Goal: Task Accomplishment & Management: Manage account settings

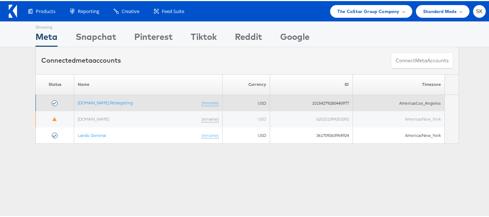
click at [94, 96] on td "Apartments.com Retargeting (rename)" at bounding box center [148, 102] width 148 height 16
click at [92, 101] on link "Apartments.com Retargeting" at bounding box center [105, 101] width 55 height 5
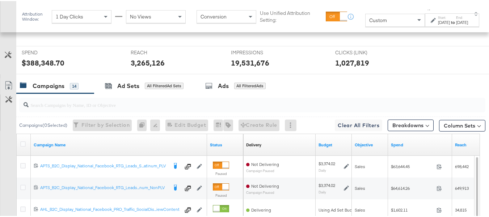
click at [54, 108] on input "search" at bounding box center [236, 101] width 415 height 14
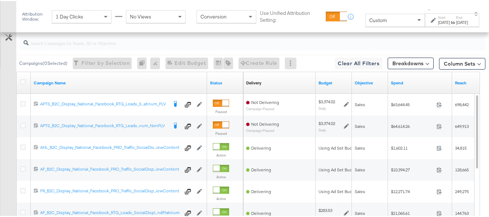
paste input "APTS_B2C_Display_National_Facebook_RTG_Leads_SocialDisplay_Retargeting_Diamond_…"
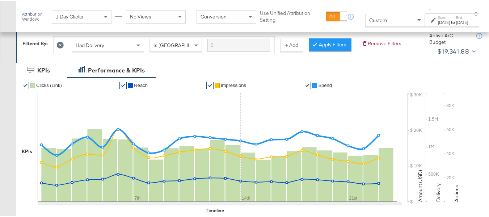
scroll to position [0, 0]
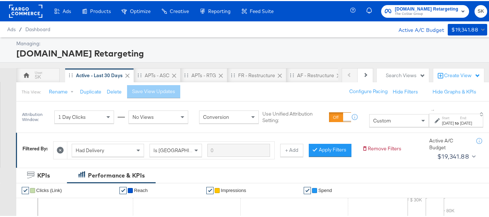
click at [377, 123] on div "Custom" at bounding box center [398, 119] width 59 height 12
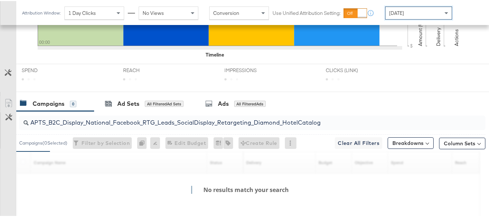
scroll to position [315, 0]
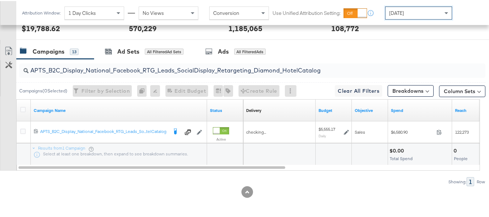
click at [80, 67] on input "APTS_B2C_Display_National_Facebook_RTG_Leads_SocialDisplay_Retargeting_Diamond_…" at bounding box center [236, 66] width 415 height 14
paste input "alwayson_Retargeting_DARE24_DiamondPlatinum"
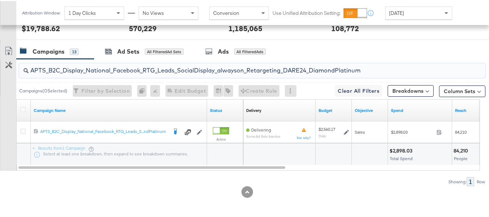
click at [75, 72] on input "APTS_B2C_Display_National_Facebook_RTG_Leads_SocialDisplay_alwayson_Retargeting…" at bounding box center [236, 66] width 415 height 14
paste input "FR_B2C_Display_National_Facebook_RTG_Leads_SocialDisplay_alwayson_Retargeting_FR"
click at [57, 68] on input "FR_B2C_Display_National_Facebook_RTG_Leads_SocialDisplay_alwayson_Retargeting_F…" at bounding box center [236, 66] width 415 height 14
paste input "AF_B2C_Display_National_Facebook_RTG_Leads_SocialDisplay_alwayson_Retargeting_AF"
click at [90, 73] on input "AF_B2C_Display_National_Facebook_RTG_Leads_SocialDisplay_alwayson_Retargeting_A…" at bounding box center [236, 66] width 415 height 14
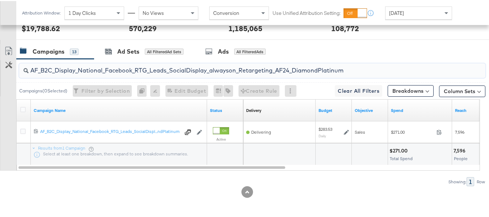
paste input "HL_B2C_Display_National_Facebook_RTG_Leads_SocialDisplay_alwayson_Retargeting_A…"
click at [102, 69] on input "AHL_B2C_Display_National_Facebook_RTG_Leads_SocialDisplay_alwayson_Retargeting_…" at bounding box center [236, 66] width 415 height 14
paste input "PTS_B2C_Display_National_Facebook_PRO_Traffic_SocialDisplay_alwayson_ASC_DARE24…"
type input "APTS_B2C_Display_National_Facebook_PRO_Traffic_SocialDisplay_alwayson_ASC_DARE2…"
click at [20, 109] on icon at bounding box center [22, 108] width 5 height 5
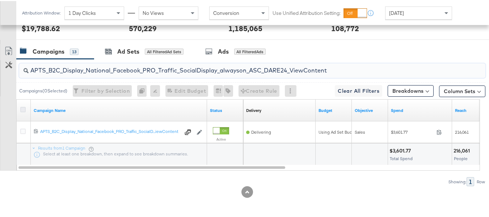
click at [0, 0] on input "checkbox" at bounding box center [0, 0] width 0 height 0
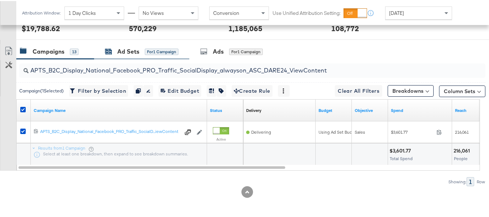
click at [119, 55] on div "Ad Sets" at bounding box center [128, 50] width 22 height 8
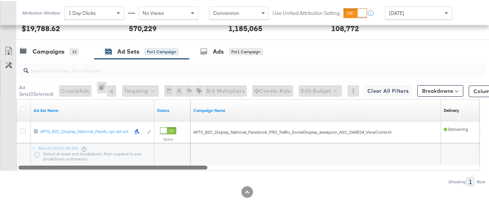
drag, startPoint x: 171, startPoint y: 167, endPoint x: 59, endPoint y: 63, distance: 153.0
click at [50, 166] on div at bounding box center [112, 166] width 189 height 6
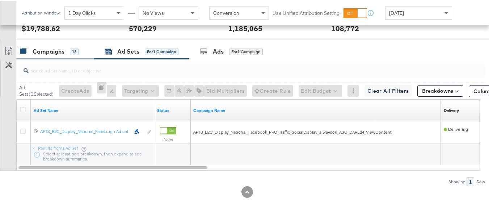
click at [59, 56] on div "Campaigns 13" at bounding box center [55, 51] width 78 height 16
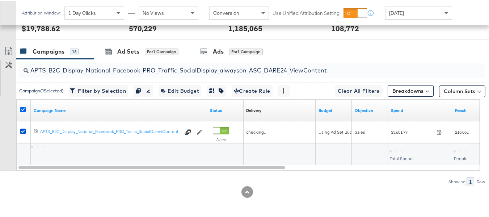
click at [25, 109] on icon at bounding box center [22, 108] width 5 height 5
click at [0, 0] on input "checkbox" at bounding box center [0, 0] width 0 height 0
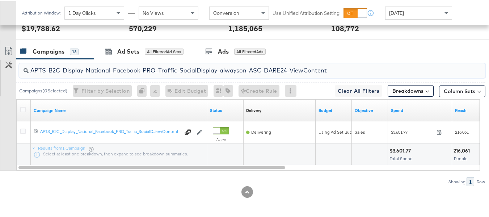
click at [93, 68] on input "APTS_B2C_Display_National_Facebook_PRO_Traffic_SocialDisplay_alwayson_ASC_DARE2…" at bounding box center [236, 66] width 415 height 14
paste input "Leads_SocialDisplay_alwayson_ASC_DARE24_Purchase"
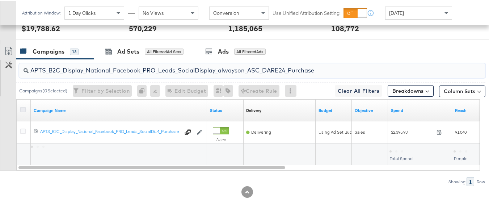
type input "APTS_B2C_Display_National_Facebook_PRO_Leads_SocialDisplay_alwayson_ASC_DARE24_…"
click at [23, 109] on icon at bounding box center [22, 108] width 5 height 5
click at [0, 0] on input "checkbox" at bounding box center [0, 0] width 0 height 0
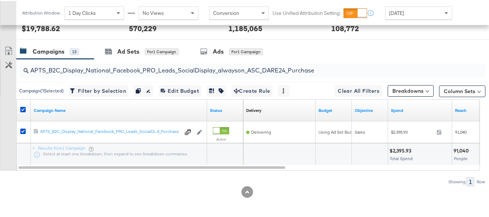
click at [148, 34] on div "REACH REACH 570,229" at bounding box center [173, 24] width 100 height 27
click at [137, 51] on div "Ad Sets" at bounding box center [128, 50] width 22 height 8
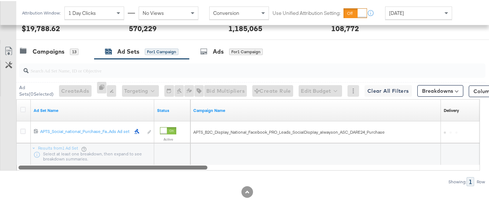
drag, startPoint x: 160, startPoint y: 165, endPoint x: 12, endPoint y: 139, distance: 150.3
click at [16, 154] on div "Customize KPIs Export as CSV Ad Set Name Status Campaign Name Delivery Sorting …" at bounding box center [242, 133] width 485 height 71
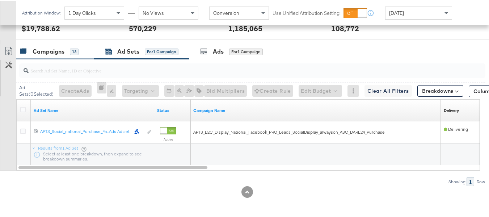
click at [41, 52] on div "Campaigns" at bounding box center [49, 50] width 32 height 8
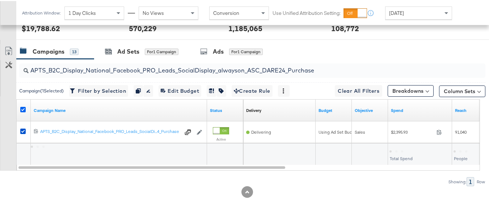
click at [24, 110] on icon at bounding box center [22, 108] width 5 height 5
click at [0, 0] on input "checkbox" at bounding box center [0, 0] width 0 height 0
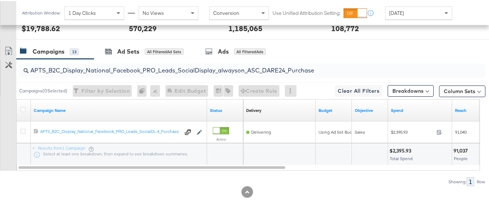
click at [98, 72] on input "APTS_B2C_Display_National_Facebook_PRO_Leads_SocialDisplay_alwayson_ASC_DARE24_…" at bounding box center [236, 66] width 415 height 14
paste input "F_B2C_Display_National_Facebook_PRO_Traffic_SocialDisplay_alwayson_ASC_AF24_Vie…"
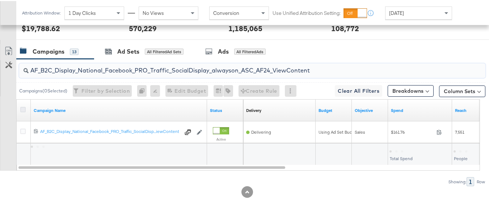
type input "AF_B2C_Display_National_Facebook_PRO_Traffic_SocialDisplay_alwayson_ASC_AF24_Vi…"
click at [21, 107] on icon at bounding box center [22, 108] width 5 height 5
click at [0, 0] on input "checkbox" at bounding box center [0, 0] width 0 height 0
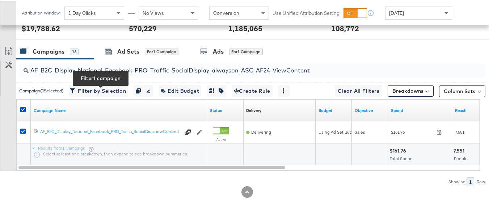
click at [114, 60] on div "AF_B2C_Display_National_Facebook_PRO_Traffic_SocialDisplay_alwayson_ASC_AF24_Vi…" at bounding box center [250, 69] width 469 height 23
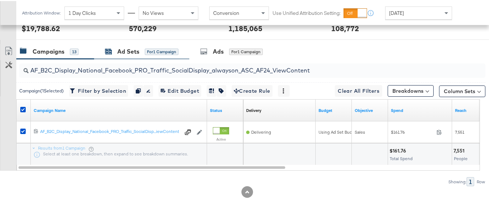
click at [112, 54] on div "Ad Sets for 1 Campaign" at bounding box center [141, 50] width 73 height 8
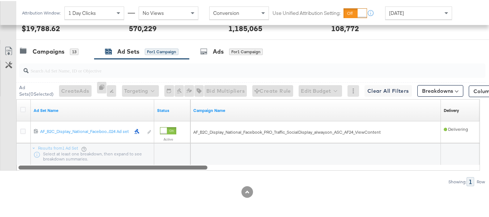
drag, startPoint x: 160, startPoint y: 165, endPoint x: 59, endPoint y: 155, distance: 101.8
click at [64, 160] on div "Ad Set Name Status Campaign Name Delivery Sorting Unavailable 12021342934665061…" at bounding box center [247, 133] width 463 height 71
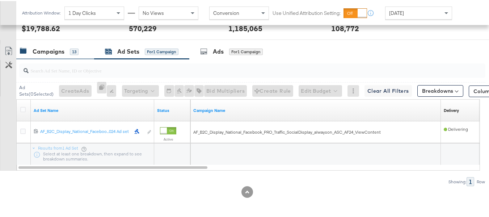
click at [55, 51] on div "Campaigns" at bounding box center [49, 50] width 32 height 8
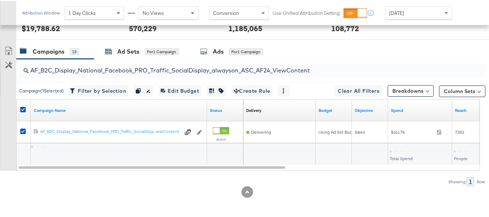
click at [22, 113] on div at bounding box center [24, 109] width 8 height 7
click at [22, 111] on icon at bounding box center [22, 108] width 5 height 5
click at [0, 0] on input "checkbox" at bounding box center [0, 0] width 0 height 0
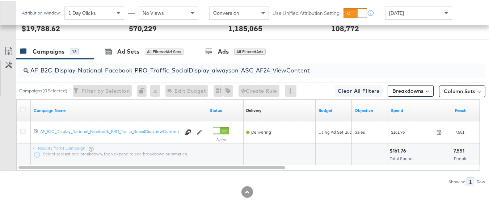
click at [78, 71] on input "AF_B2C_Display_National_Facebook_PRO_Traffic_SocialDisplay_alwayson_ASC_AF24_Vi…" at bounding box center [236, 66] width 415 height 14
paste input "FR_B2C_Display_National_Facebook_PRO_Traffic_SocialDisplay_alwayson_ASC_FR"
type input "FR_B2C_Display_National_Facebook_PRO_Traffic_SocialDisplay_alwayson_ASC_FR24_Vi…"
click at [20, 109] on div at bounding box center [23, 109] width 13 height 13
click at [21, 109] on icon at bounding box center [22, 108] width 5 height 5
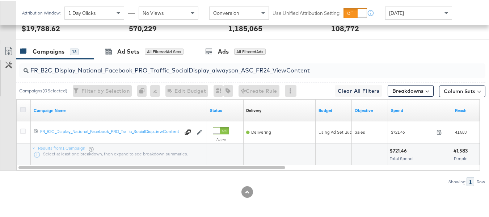
click at [0, 0] on input "checkbox" at bounding box center [0, 0] width 0 height 0
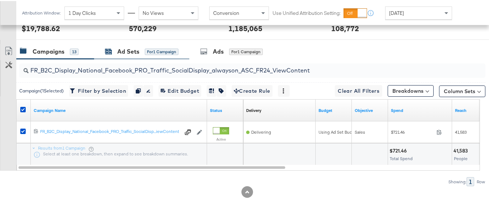
click at [140, 48] on div "Ad Sets for 1 Campaign" at bounding box center [141, 50] width 73 height 8
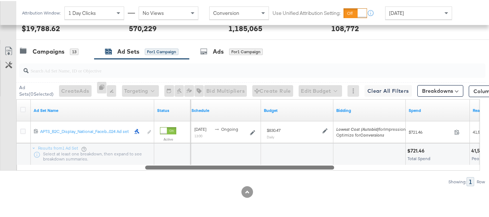
drag, startPoint x: 176, startPoint y: 166, endPoint x: 20, endPoint y: 163, distance: 155.9
click at [20, 163] on div "Ad Set Name Status Schedule Budget Bidding Spend Reach 120213369569020614 APTS_…" at bounding box center [247, 133] width 463 height 71
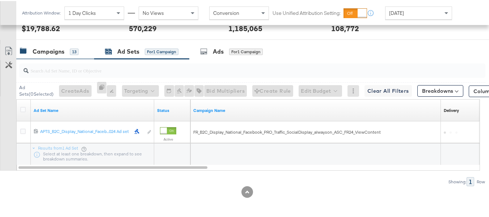
click at [38, 47] on div "Campaigns" at bounding box center [49, 50] width 32 height 8
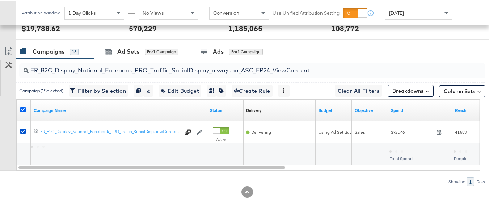
click at [25, 109] on icon at bounding box center [22, 108] width 5 height 5
click at [0, 0] on input "checkbox" at bounding box center [0, 0] width 0 height 0
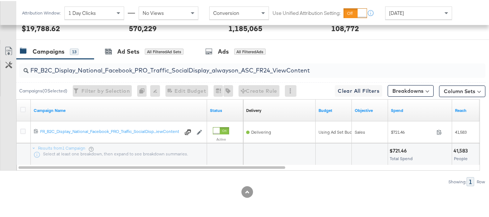
click at [86, 70] on input "FR_B2C_Display_National_Facebook_PRO_Traffic_SocialDisplay_alwayson_ASC_FR24_Vi…" at bounding box center [236, 66] width 415 height 14
paste input "AHL_B2C_Display_National_Facebook_PRO_Traffic_SocialDisplay_alwayson_ASC_AHL"
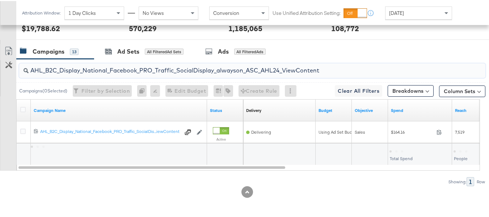
type input "AHL_B2C_Display_National_Facebook_PRO_Traffic_SocialDisplay_alwayson_ASC_AHL24_…"
click at [28, 110] on div at bounding box center [23, 109] width 13 height 13
click at [23, 110] on icon at bounding box center [22, 108] width 5 height 5
click at [0, 0] on input "checkbox" at bounding box center [0, 0] width 0 height 0
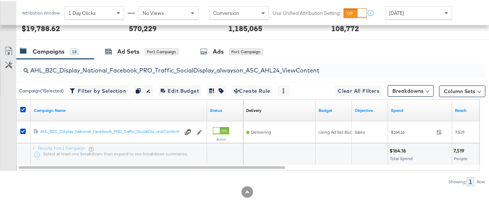
click at [112, 60] on div "AHL_B2C_Display_National_Facebook_PRO_Traffic_SocialDisplay_alwayson_ASC_AHL24_…" at bounding box center [250, 69] width 469 height 23
click at [112, 51] on div "Ad Sets for 1 Campaign" at bounding box center [141, 50] width 73 height 8
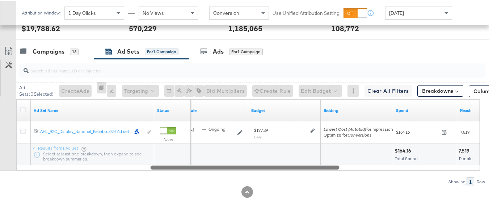
drag, startPoint x: 150, startPoint y: 169, endPoint x: 0, endPoint y: 175, distance: 149.9
click at [0, 177] on div "Ad Sets ( 0 Selected) Create Ads At least one ad set must be selected 0 Rename …" at bounding box center [242, 121] width 485 height 127
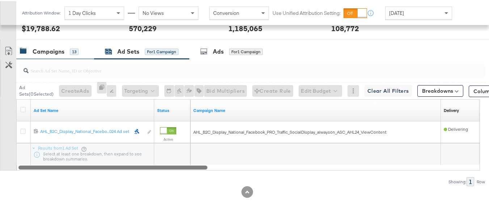
click at [39, 47] on div "Campaigns 13" at bounding box center [55, 51] width 78 height 16
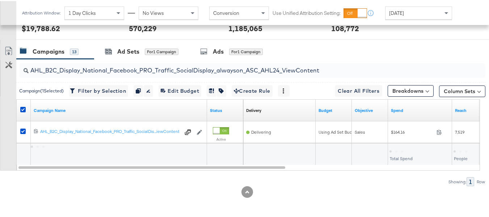
click at [27, 113] on div at bounding box center [24, 109] width 8 height 7
click at [23, 108] on icon at bounding box center [22, 108] width 5 height 5
click at [0, 0] on input "checkbox" at bounding box center [0, 0] width 0 height 0
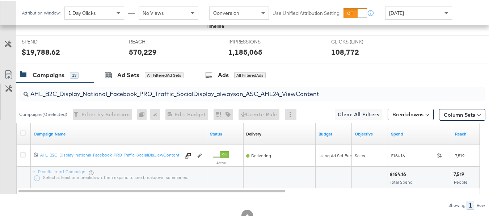
scroll to position [0, 0]
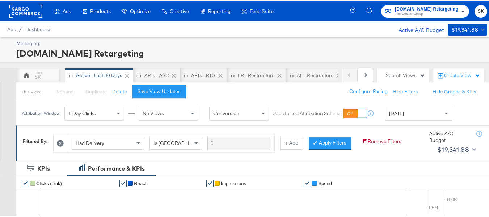
click at [408, 13] on span "The CoStar Group" at bounding box center [426, 13] width 63 height 6
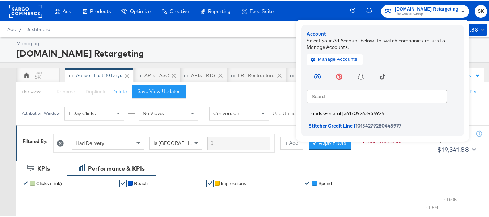
click at [332, 112] on span "Lands General" at bounding box center [324, 112] width 33 height 6
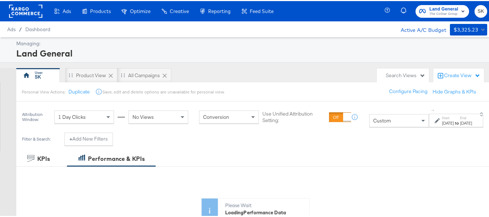
click at [382, 123] on div "Custom" at bounding box center [398, 119] width 59 height 12
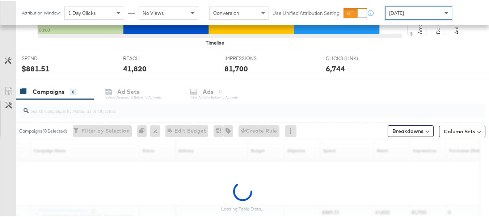
scroll to position [310, 0]
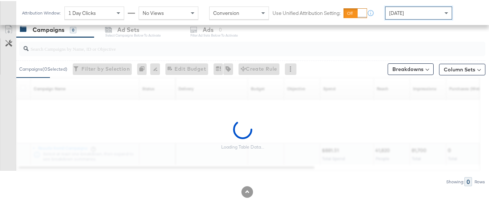
click at [68, 46] on input "search" at bounding box center [236, 45] width 415 height 14
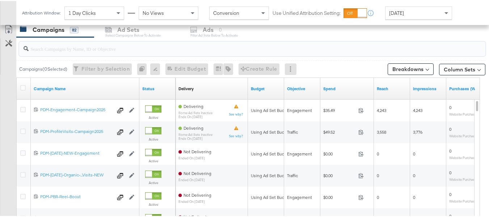
click at [68, 46] on input "search" at bounding box center [236, 45] width 415 height 14
paste input "B2C_LAND_KC_RT_Sig_24"
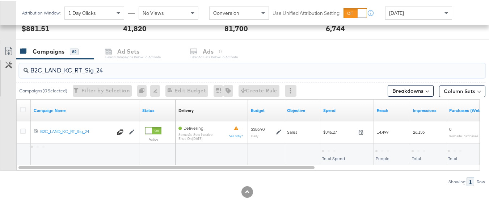
scroll to position [289, 0]
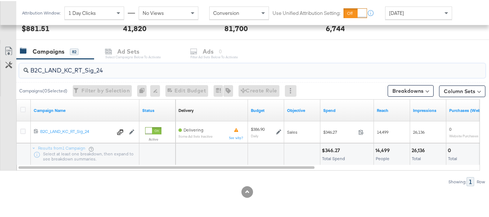
click at [75, 63] on input "B2C_LAND_KC_RT_Sig_24" at bounding box center [236, 66] width 415 height 14
paste input "B_Ecommerce_KC_Retargeting_LW&LOA_Traffic"
click at [89, 73] on input "B2B_Ecommerce_KC_Retargeting_LW&LOA_Traffic" at bounding box center [236, 66] width 415 height 14
paste input "KC_Retargeting_Prospects & Clients_Conversions"
click at [75, 67] on input "B2B_KC_Retargeting_Prospects & Clients_Conversions" at bounding box center [236, 66] width 415 height 14
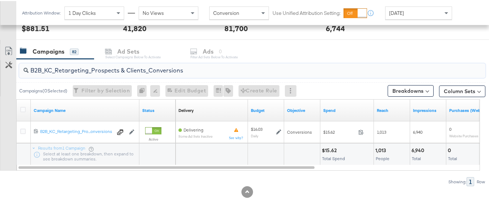
paste input "C_LAND_KC_Pros_Sig"
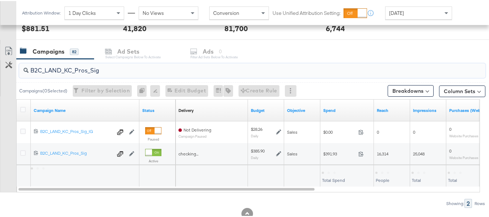
scroll to position [310, 0]
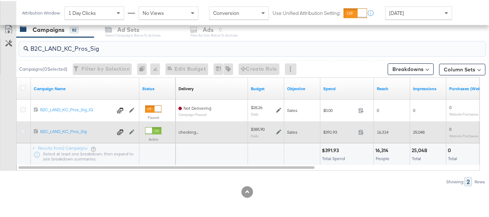
type input "B2C_LAND_KC_Pros_Sig"
click at [25, 131] on icon at bounding box center [22, 129] width 5 height 5
click at [0, 0] on input "checkbox" at bounding box center [0, 0] width 0 height 0
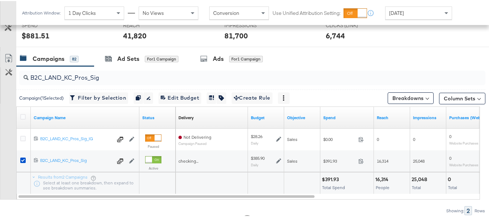
scroll to position [238, 0]
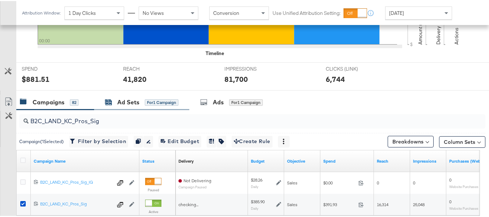
click at [133, 100] on div "Ad Sets" at bounding box center [128, 101] width 22 height 8
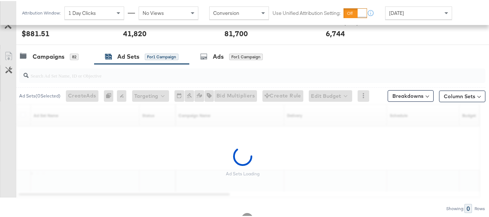
scroll to position [310, 0]
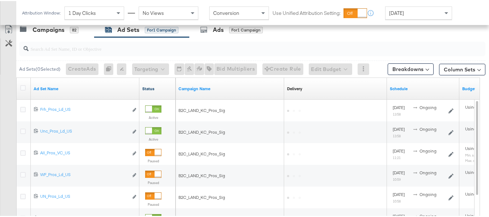
click at [152, 89] on link "Status" at bounding box center [157, 88] width 30 height 6
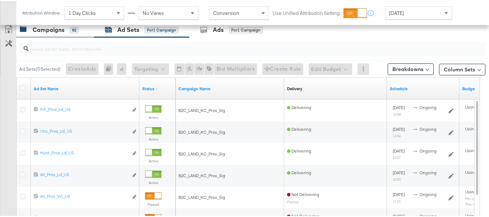
click at [45, 33] on div "Campaigns 82" at bounding box center [55, 29] width 78 height 16
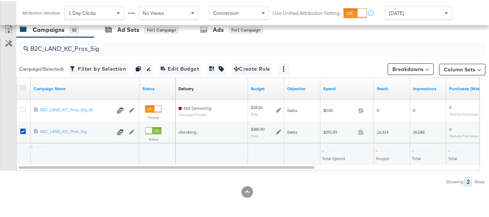
click at [22, 85] on icon at bounding box center [22, 86] width 5 height 5
click at [0, 0] on input "checkbox" at bounding box center [0, 0] width 0 height 0
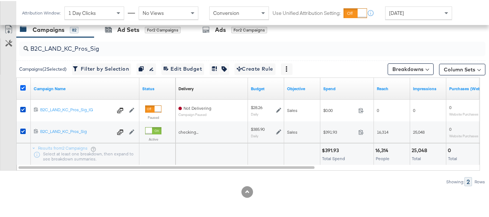
click at [23, 87] on icon at bounding box center [22, 86] width 5 height 5
click at [0, 0] on input "checkbox" at bounding box center [0, 0] width 0 height 0
